Goal: Use online tool/utility: Utilize a website feature to perform a specific function

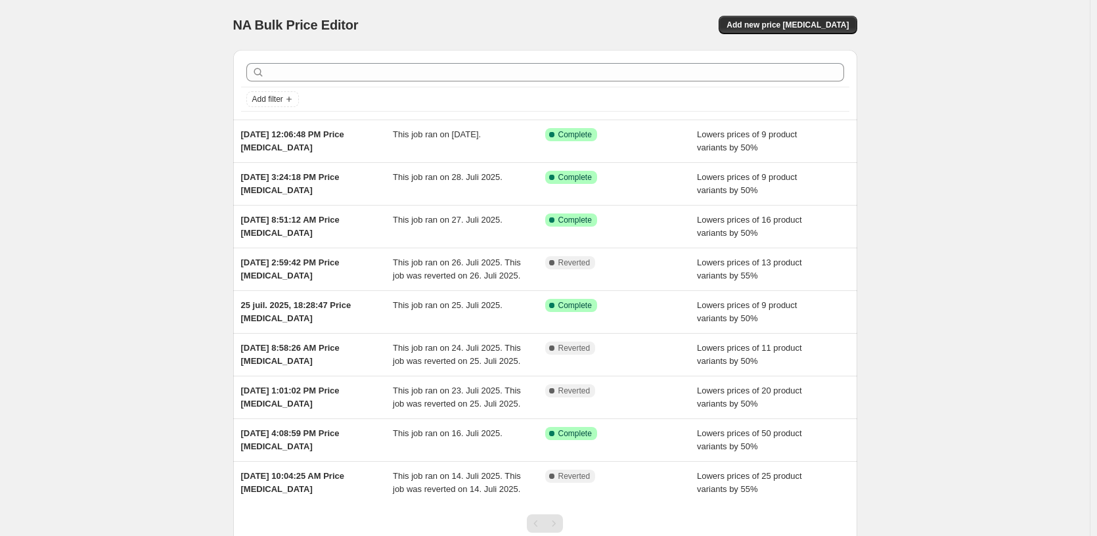
click at [783, 39] on div "NA Bulk Price Editor. This page is ready NA Bulk Price Editor Add new price [ME…" at bounding box center [545, 25] width 624 height 50
click at [797, 32] on button "Add new price [MEDICAL_DATA]" at bounding box center [787, 25] width 138 height 18
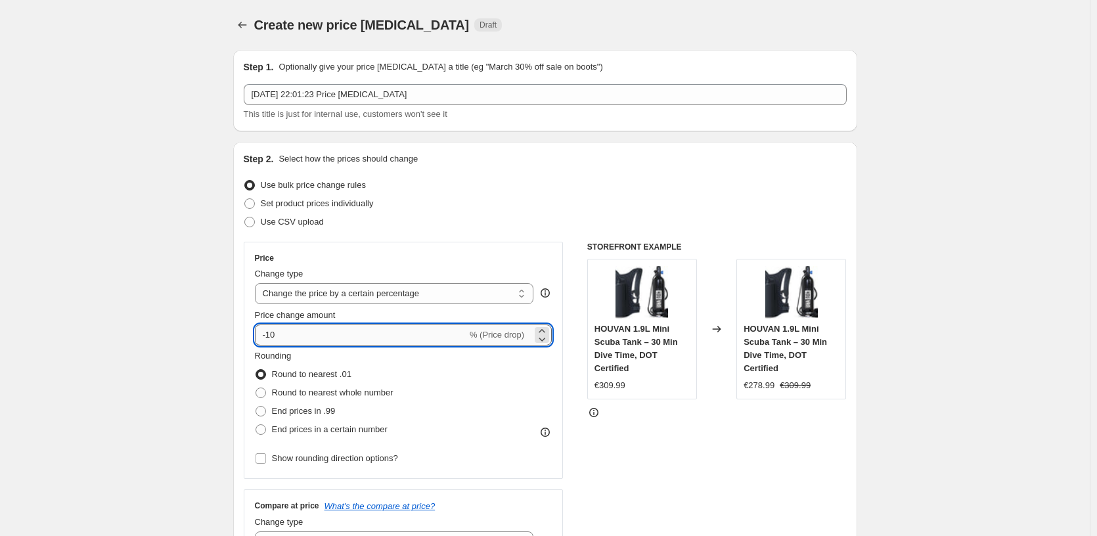
drag, startPoint x: 263, startPoint y: 341, endPoint x: 271, endPoint y: 341, distance: 7.2
click at [271, 341] on input "-10" at bounding box center [361, 334] width 212 height 21
click at [333, 303] on select "Change the price to a certain amount Change the price by a certain amount Chang…" at bounding box center [394, 293] width 279 height 21
select select "by"
click at [257, 283] on select "Change the price to a certain amount Change the price by a certain amount Chang…" at bounding box center [394, 293] width 279 height 21
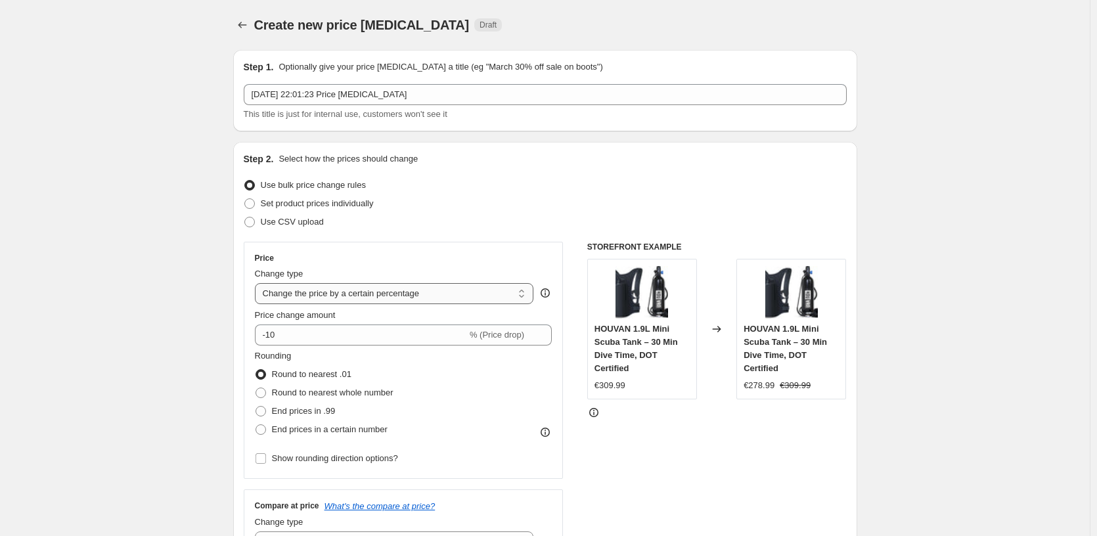
type input "-10.00"
click at [304, 338] on input "-10.00" at bounding box center [374, 334] width 206 height 21
click at [321, 297] on select "Change the price to a certain amount Change the price by a certain amount Chang…" at bounding box center [394, 293] width 279 height 21
select select "to"
click at [257, 283] on select "Change the price to a certain amount Change the price by a certain amount Chang…" at bounding box center [394, 293] width 279 height 21
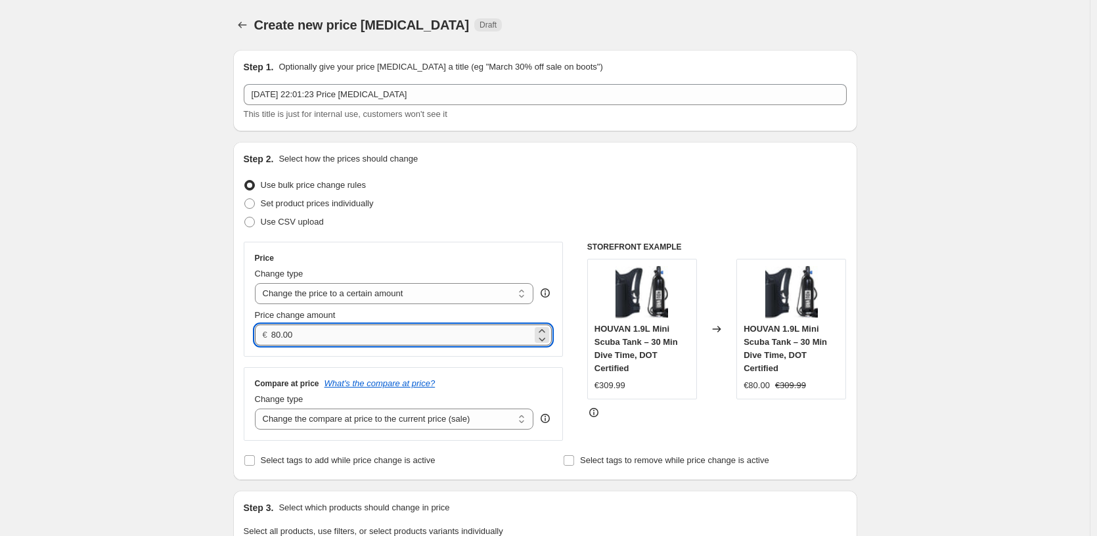
drag, startPoint x: 314, startPoint y: 336, endPoint x: 274, endPoint y: 336, distance: 40.1
click at [274, 336] on input "80.00" at bounding box center [401, 334] width 261 height 21
type input "149.00"
click at [707, 419] on div at bounding box center [716, 412] width 259 height 13
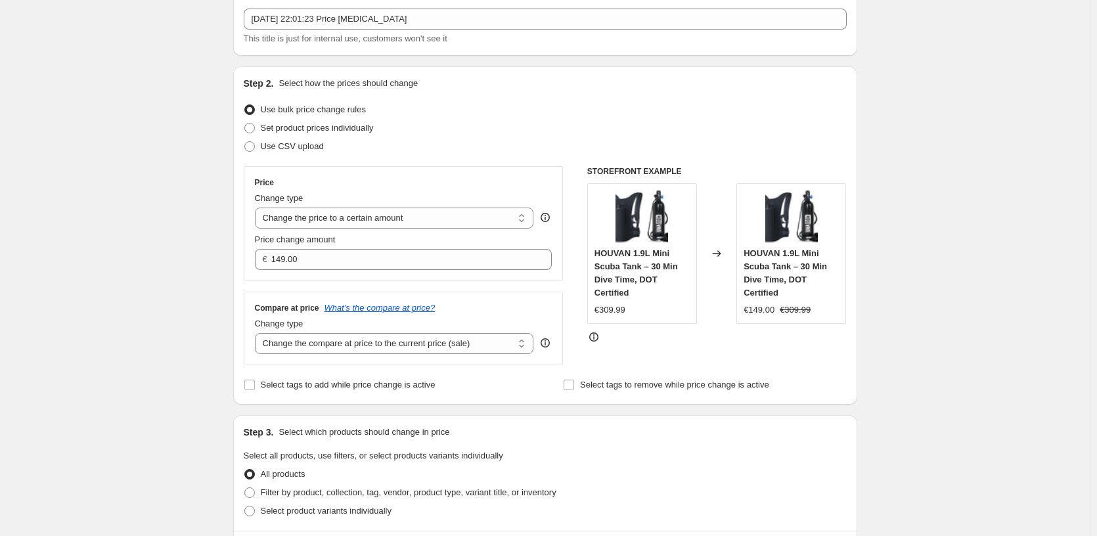
scroll to position [158, 0]
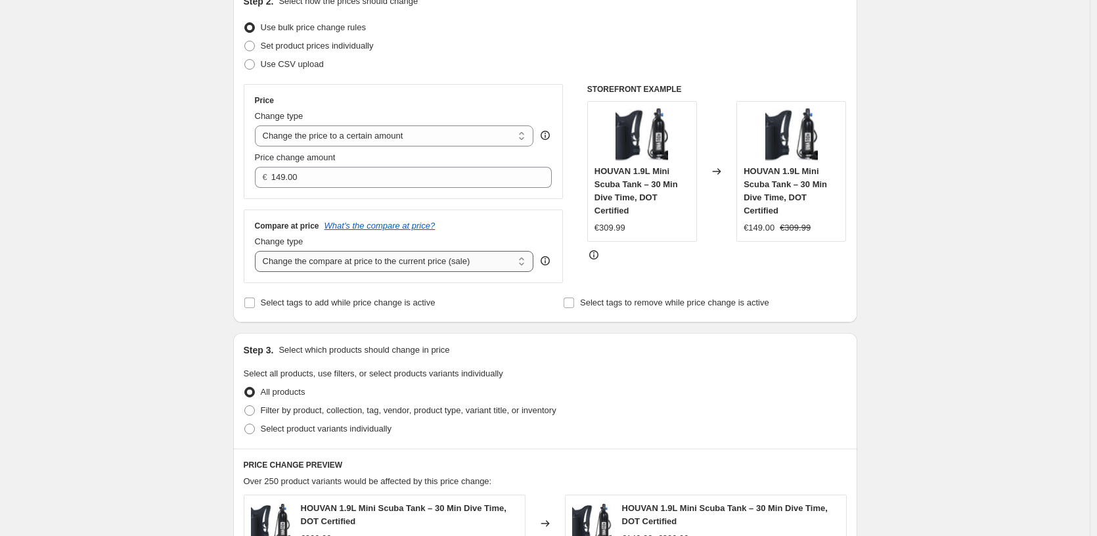
click at [383, 269] on select "Change the compare at price to the current price (sale) Change the compare at p…" at bounding box center [394, 261] width 279 height 21
select select "remove"
click at [257, 251] on select "Change the compare at price to the current price (sale) Change the compare at p…" at bounding box center [394, 261] width 279 height 21
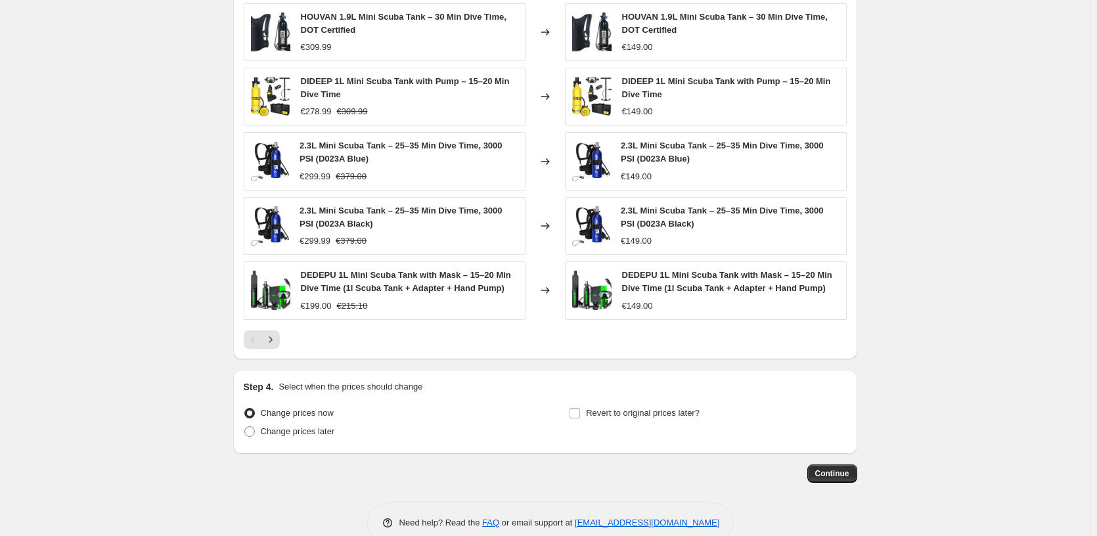
scroll to position [676, 0]
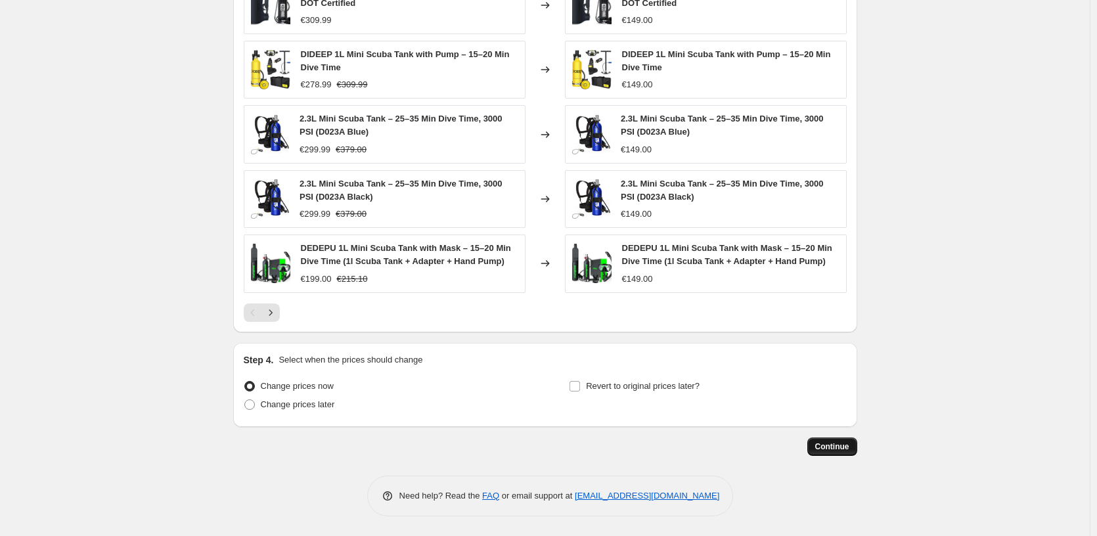
click at [812, 450] on button "Continue" at bounding box center [832, 446] width 50 height 18
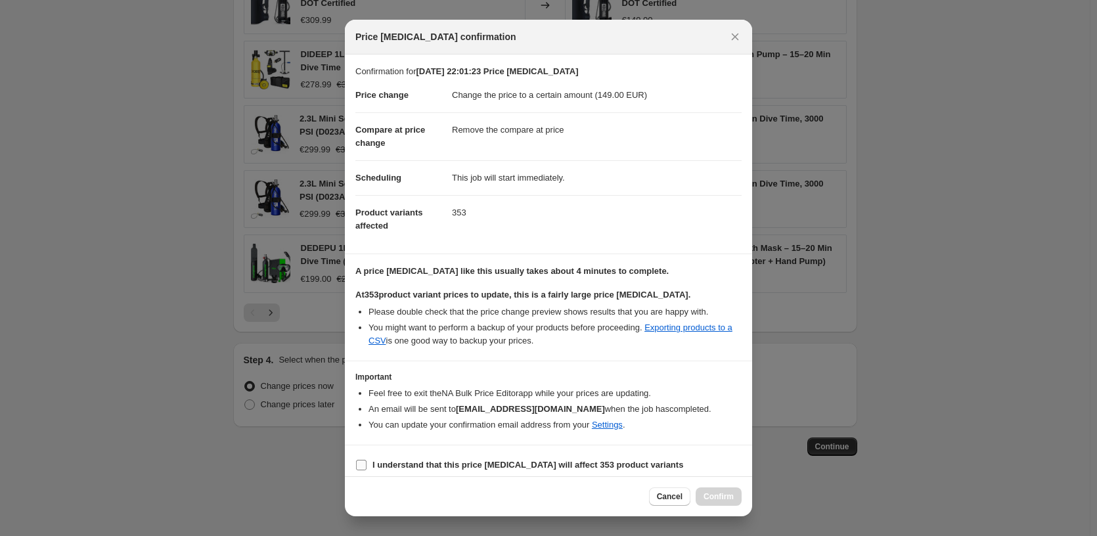
click at [607, 467] on b "I understand that this price [MEDICAL_DATA] will affect 353 product variants" at bounding box center [527, 465] width 311 height 10
click at [366, 467] on input "I understand that this price [MEDICAL_DATA] will affect 353 product variants" at bounding box center [361, 465] width 11 height 11
checkbox input "true"
click at [733, 495] on span "Confirm" at bounding box center [718, 496] width 30 height 11
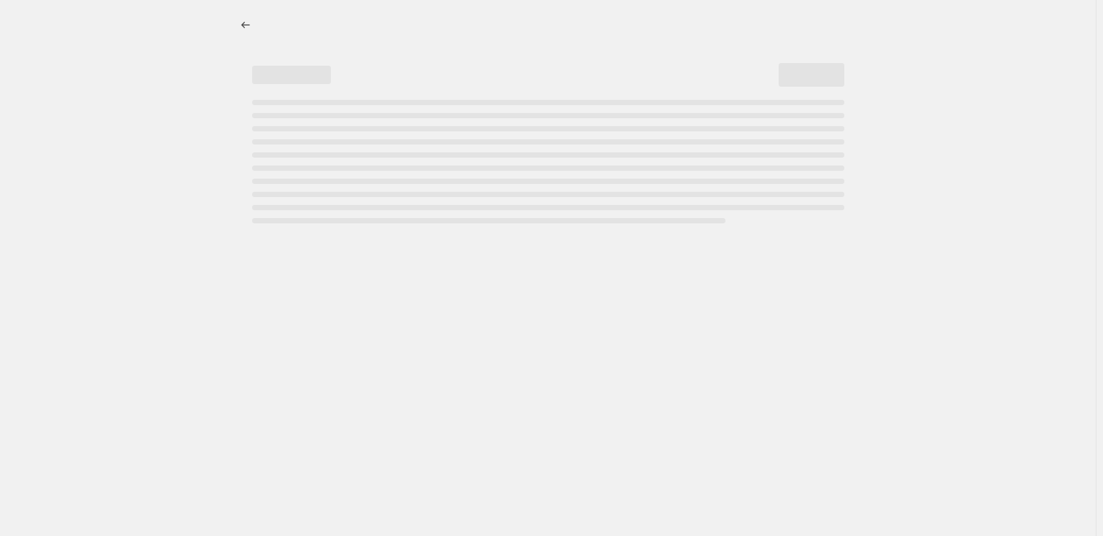
select select "remove"
